Goal: Task Accomplishment & Management: Manage account settings

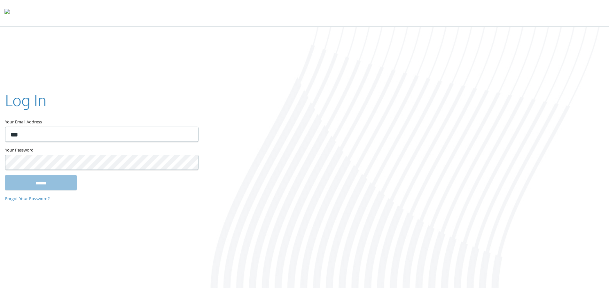
type input "**********"
click at [5, 175] on input "******" at bounding box center [41, 182] width 72 height 15
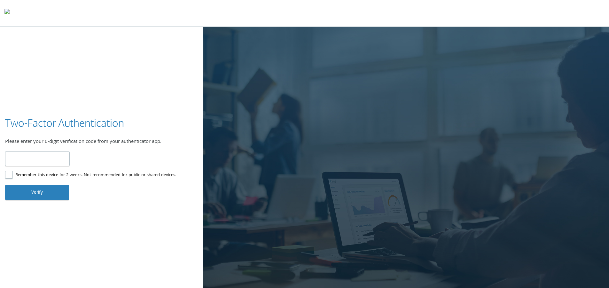
click at [57, 158] on input "number" at bounding box center [37, 158] width 65 height 15
type input "******"
